Goal: Task Accomplishment & Management: Use online tool/utility

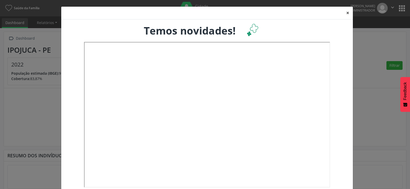
click at [345, 13] on button "×" at bounding box center [348, 13] width 10 height 13
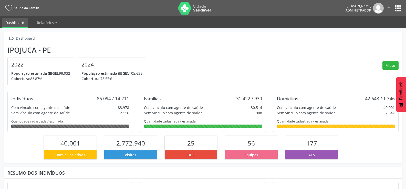
click at [398, 7] on button "apps" at bounding box center [398, 8] width 9 height 9
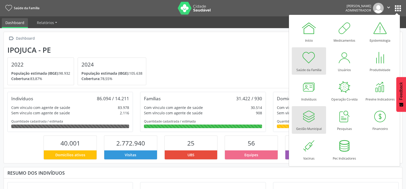
click at [310, 119] on div at bounding box center [308, 116] width 15 height 15
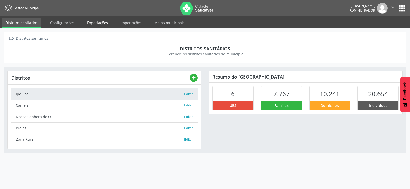
click at [97, 25] on link "Exportações" at bounding box center [98, 22] width 28 height 9
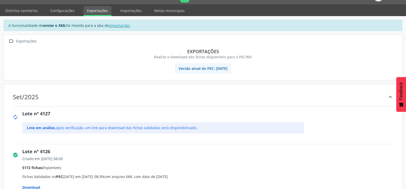
scroll to position [26, 0]
